Goal: Navigation & Orientation: Find specific page/section

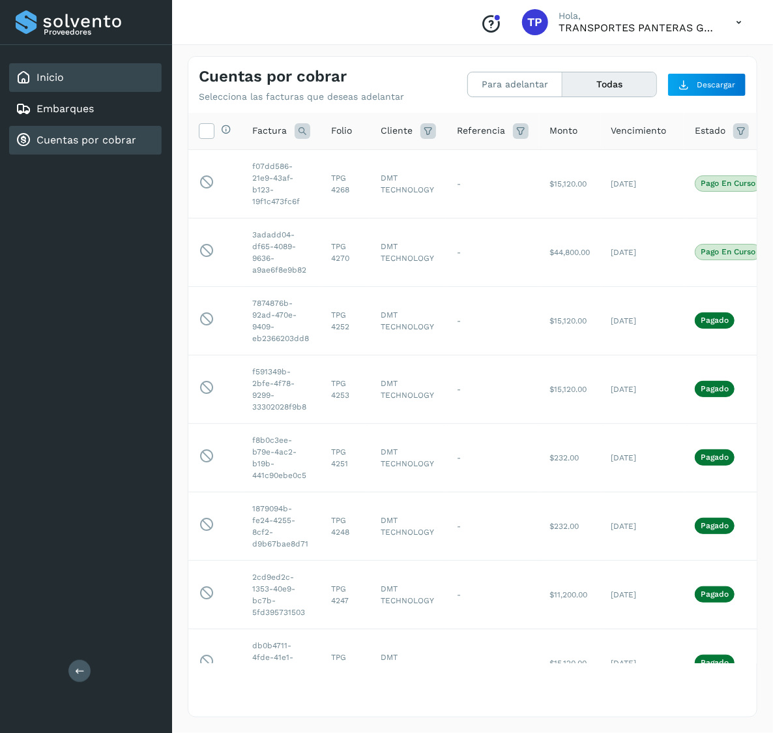
click at [38, 80] on link "Inicio" at bounding box center [50, 77] width 27 height 12
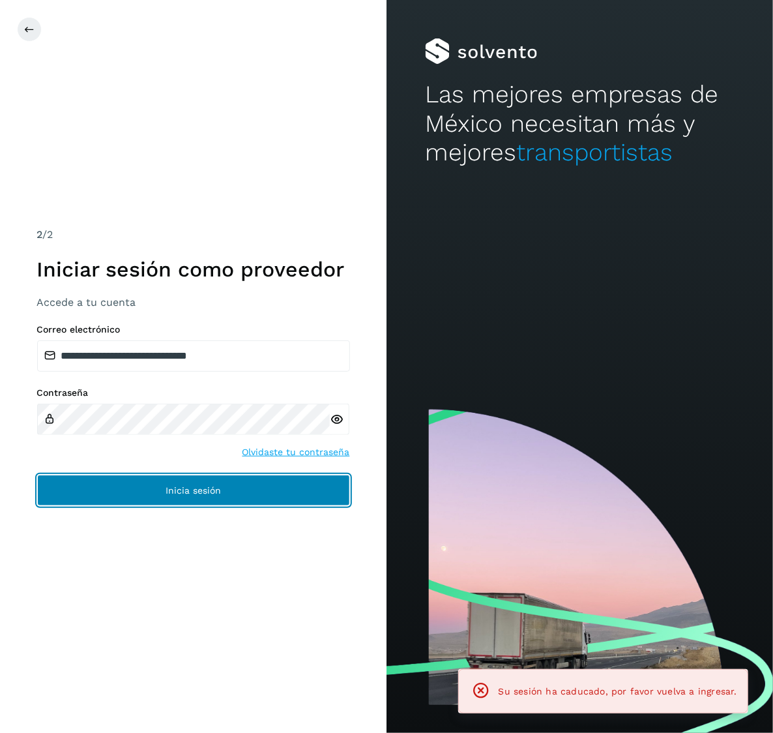
click at [184, 480] on button "Inicia sesión" at bounding box center [193, 490] width 313 height 31
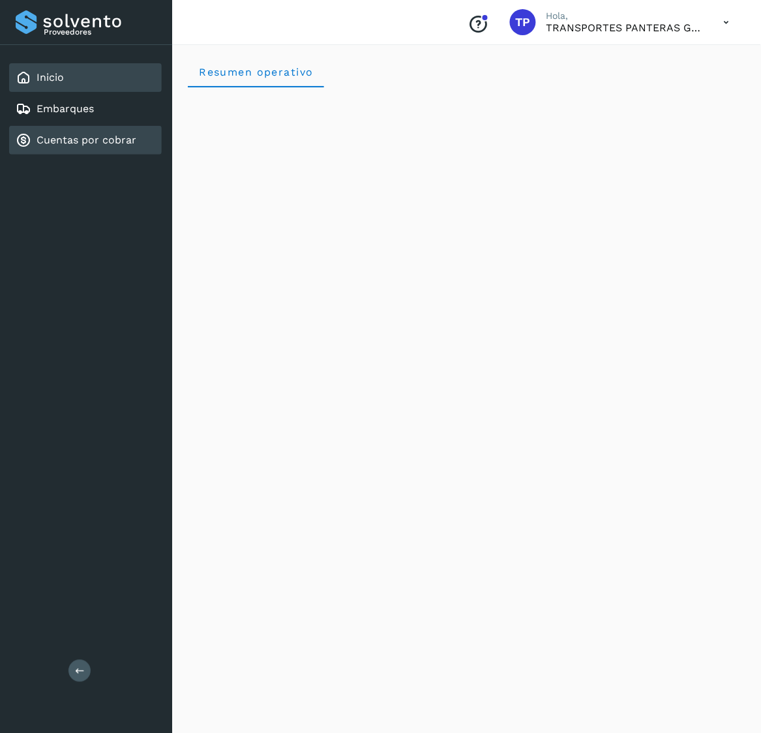
click at [73, 136] on link "Cuentas por cobrar" at bounding box center [87, 140] width 100 height 12
